Goal: Transaction & Acquisition: Download file/media

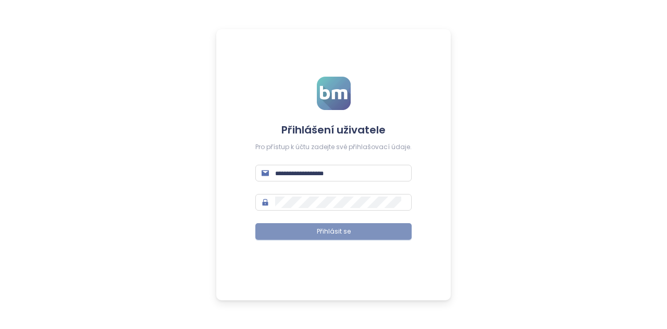
type input "**********"
click at [336, 229] on span "Přihlásit se" at bounding box center [334, 232] width 34 height 10
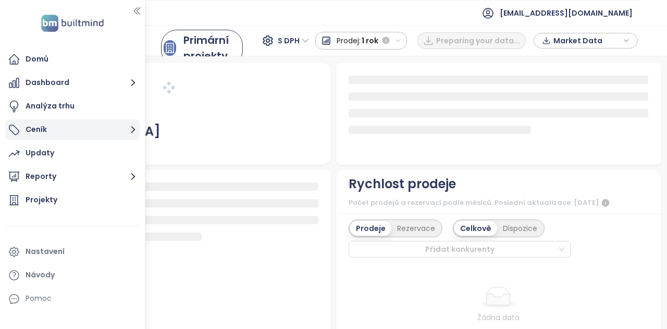
click at [122, 130] on button "Ceník" at bounding box center [72, 129] width 135 height 21
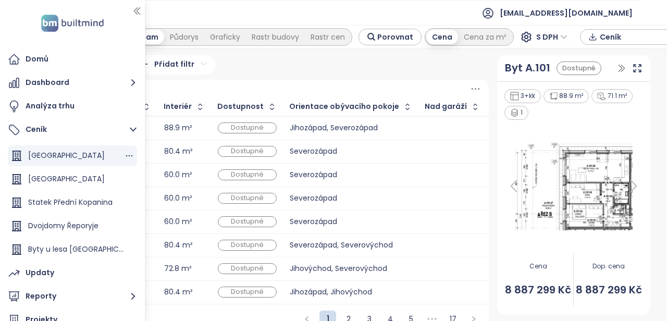
click at [52, 158] on span "[GEOGRAPHIC_DATA]" at bounding box center [66, 155] width 77 height 10
drag, startPoint x: 323, startPoint y: 319, endPoint x: 278, endPoint y: 312, distance: 45.3
click at [278, 312] on div "1 2 3 4 5 ••• 17" at bounding box center [248, 319] width 482 height 30
click at [136, 10] on icon "button" at bounding box center [137, 11] width 10 height 10
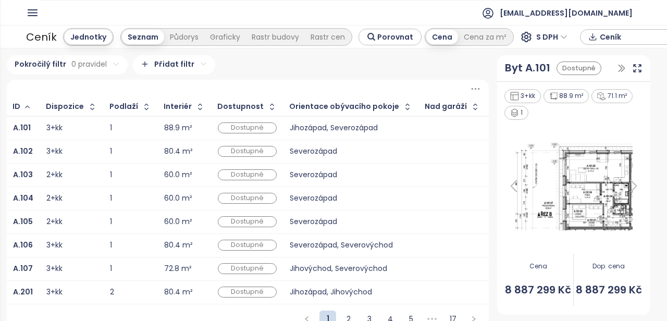
scroll to position [19, 0]
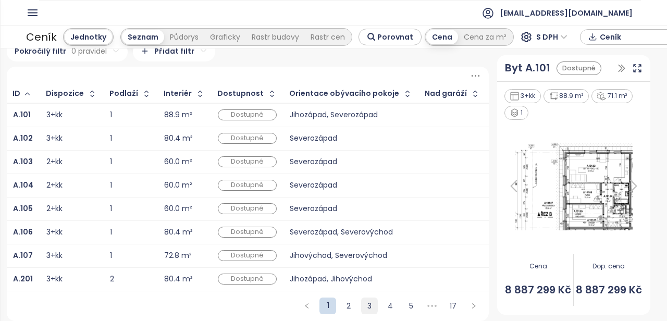
click at [364, 306] on link "3" at bounding box center [370, 306] width 16 height 16
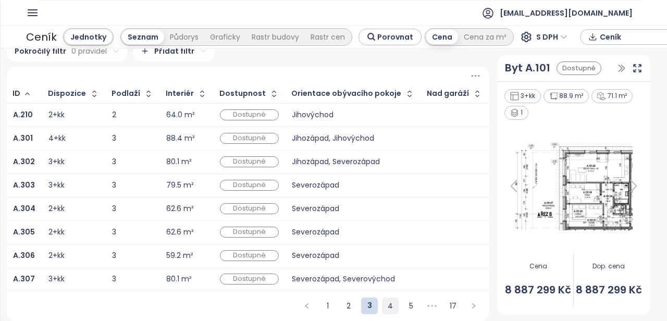
click at [384, 307] on link "4" at bounding box center [391, 306] width 16 height 16
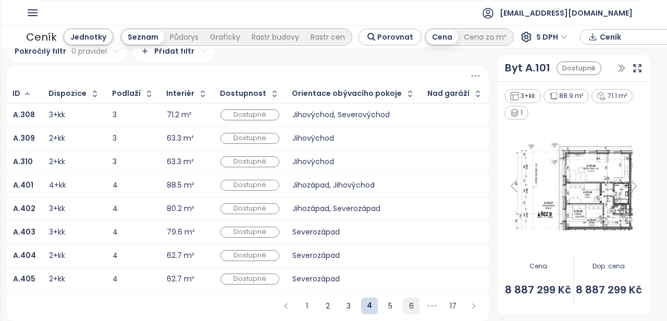
click at [404, 308] on link "6" at bounding box center [412, 306] width 16 height 16
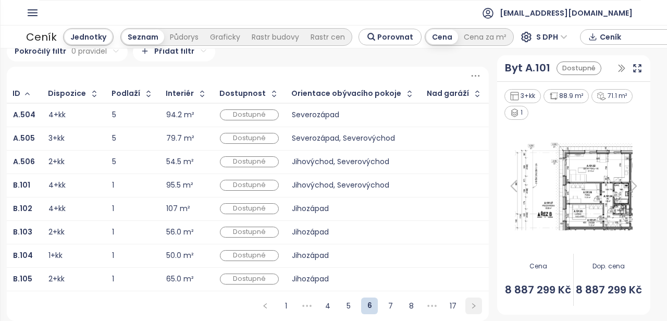
click at [471, 308] on icon "right" at bounding box center [474, 306] width 6 height 6
click at [383, 303] on link "9" at bounding box center [391, 306] width 16 height 16
click at [344, 301] on link "8" at bounding box center [349, 306] width 16 height 16
click at [341, 308] on link "7" at bounding box center [349, 306] width 16 height 16
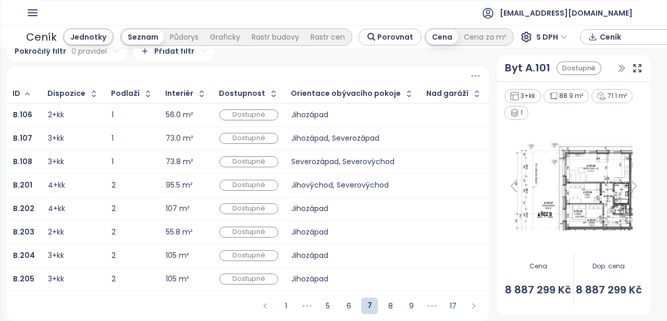
click at [667, 36] on icon "button" at bounding box center [673, 37] width 4 height 2
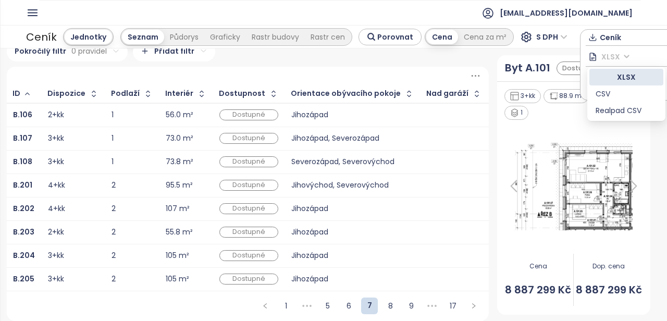
click at [604, 57] on span "XLSX" at bounding box center [616, 57] width 28 height 16
click at [607, 93] on div "CSV" at bounding box center [627, 93] width 62 height 11
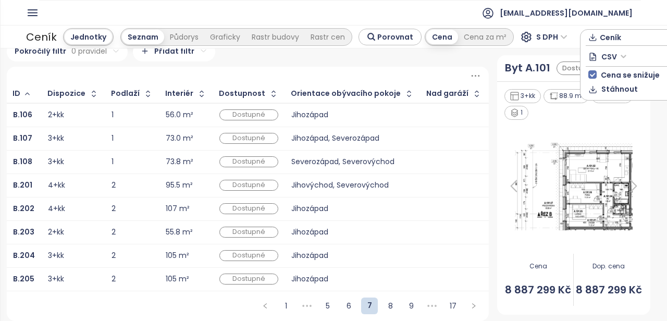
click at [607, 93] on span "Stáhnout" at bounding box center [620, 88] width 36 height 11
click at [667, 34] on icon "button" at bounding box center [673, 37] width 6 height 16
click at [604, 88] on span "Stáhnout" at bounding box center [620, 88] width 36 height 11
click at [667, 32] on icon "button" at bounding box center [673, 37] width 6 height 16
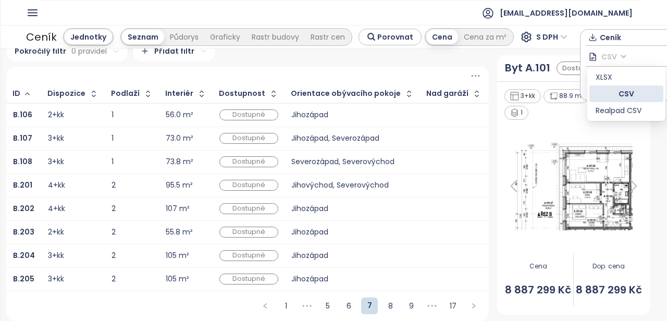
click at [615, 55] on span "CSV" at bounding box center [614, 57] width 25 height 16
click at [609, 75] on div "XLSX" at bounding box center [627, 76] width 62 height 11
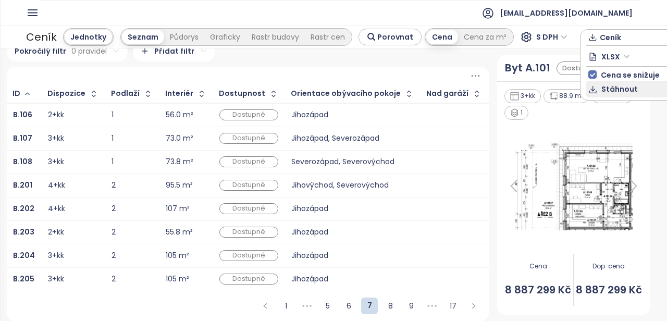
click at [621, 84] on span "Stáhnout" at bounding box center [620, 88] width 36 height 11
